Goal: Information Seeking & Learning: Find specific fact

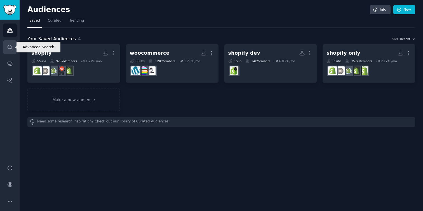
click at [8, 43] on link "Search" at bounding box center [10, 47] width 14 height 14
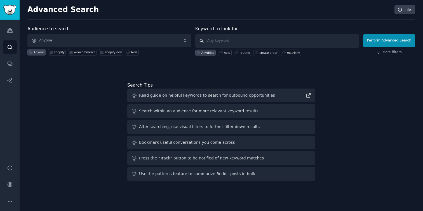
click at [242, 39] on input "text" at bounding box center [277, 40] width 164 height 13
type input "check domain age [GEOGRAPHIC_DATA] ae"
click button "Perform Advanced Search" at bounding box center [389, 40] width 52 height 13
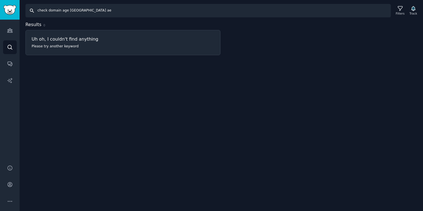
click at [84, 6] on input "check domain age [GEOGRAPHIC_DATA] ae" at bounding box center [207, 10] width 365 height 13
click at [80, 13] on input "check domain age [GEOGRAPHIC_DATA] ae" at bounding box center [207, 10] width 365 height 13
click at [76, 11] on input "check domain age [GEOGRAPHIC_DATA] ae" at bounding box center [207, 10] width 365 height 13
drag, startPoint x: 60, startPoint y: 11, endPoint x: 94, endPoint y: 11, distance: 34.4
click at [94, 11] on input "check domain age .ae" at bounding box center [207, 10] width 365 height 13
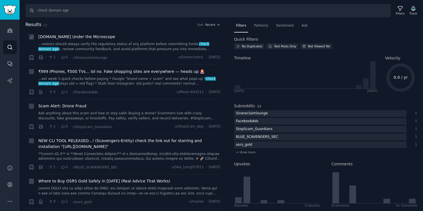
click at [154, 43] on link "...vestors should always verify the regulatory status of any platform before co…" at bounding box center [129, 47] width 182 height 10
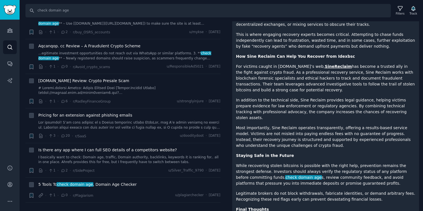
scroll to position [284, 0]
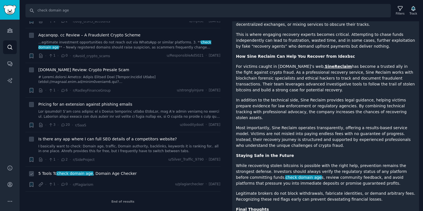
click at [114, 174] on span "5 Tools To check domain age , Domain Age Checker" at bounding box center [87, 173] width 98 height 6
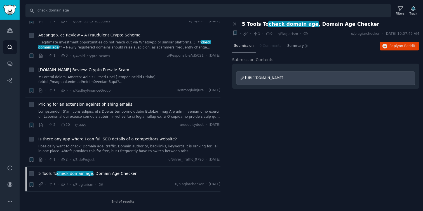
click at [283, 78] on span "[URL][DOMAIN_NAME]" at bounding box center [264, 78] width 38 height 4
click at [131, 141] on span "Is there any app where I can full SEO details of a competitors website?" at bounding box center [107, 139] width 138 height 6
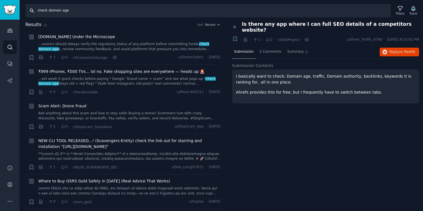
click at [63, 12] on input "check domain age" at bounding box center [207, 10] width 365 height 13
click at [66, 11] on input "check domain age" at bounding box center [207, 10] width 365 height 13
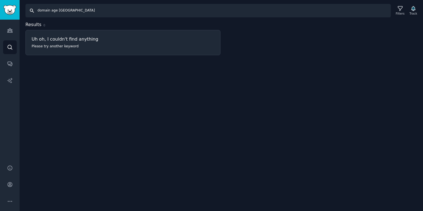
click at [74, 12] on input "domain age [GEOGRAPHIC_DATA]" at bounding box center [207, 10] width 365 height 13
click at [68, 12] on input "domain age [GEOGRAPHIC_DATA]" at bounding box center [207, 10] width 365 height 13
click at [71, 12] on input "domain age ae" at bounding box center [207, 10] width 365 height 13
type input "domain age"
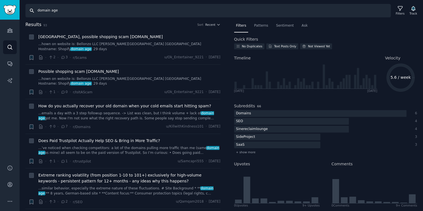
click at [69, 13] on input "domain age" at bounding box center [207, 10] width 365 height 13
type input "banking sol"
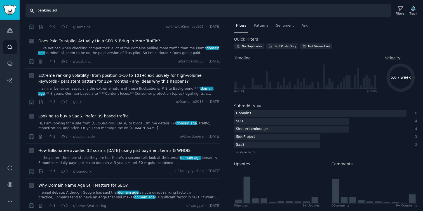
scroll to position [100, 0]
click at [62, 11] on input "banking sol" at bounding box center [207, 10] width 365 height 13
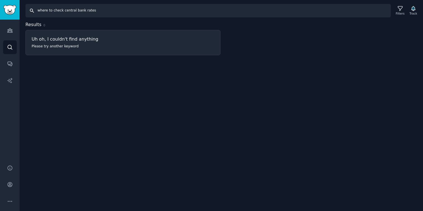
click at [97, 11] on input "where to check central bank rates" at bounding box center [207, 10] width 365 height 13
type input "where to check central bank rates [GEOGRAPHIC_DATA]"
click at [9, 67] on link "Conversations" at bounding box center [10, 64] width 14 height 14
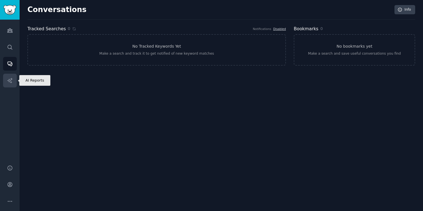
click at [8, 83] on icon "Sidebar" at bounding box center [10, 80] width 6 height 6
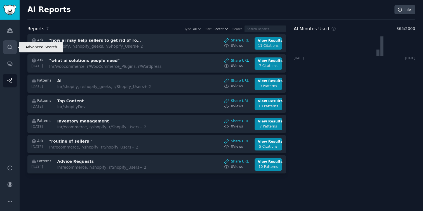
click at [9, 49] on icon "Sidebar" at bounding box center [10, 47] width 6 height 6
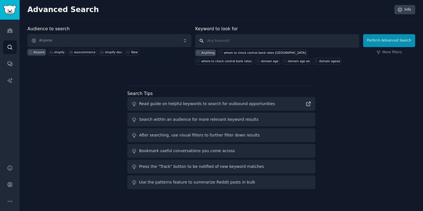
click at [233, 42] on input "text" at bounding box center [277, 40] width 164 height 13
click at [233, 43] on input "text" at bounding box center [277, 40] width 164 height 13
type input "banking software"
click button "Perform Advanced Search" at bounding box center [389, 40] width 52 height 13
